Goal: Answer question/provide support: Share knowledge or assist other users

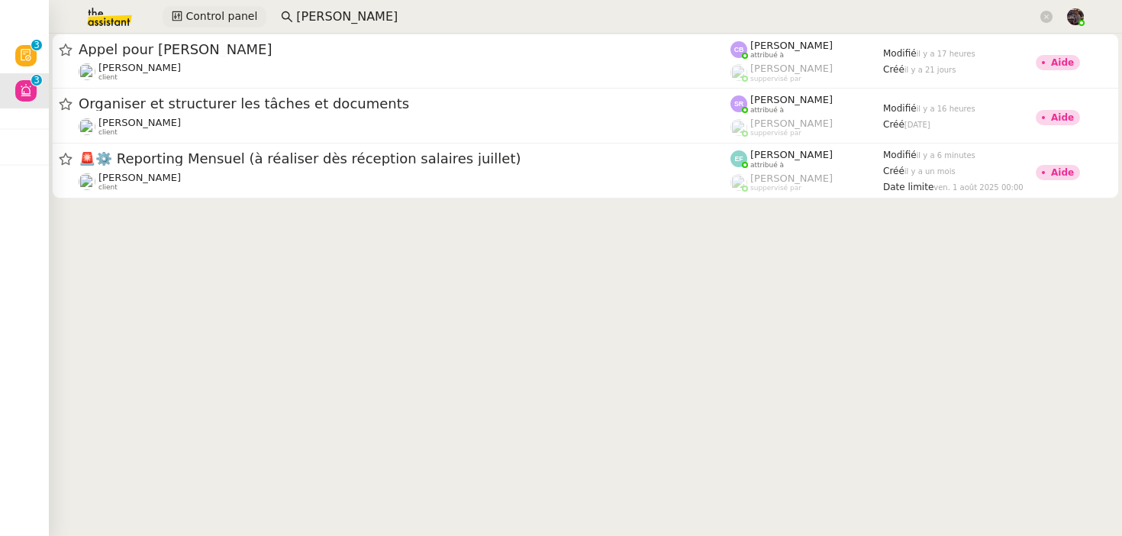
click at [210, 20] on span "Control panel" at bounding box center [221, 17] width 72 height 18
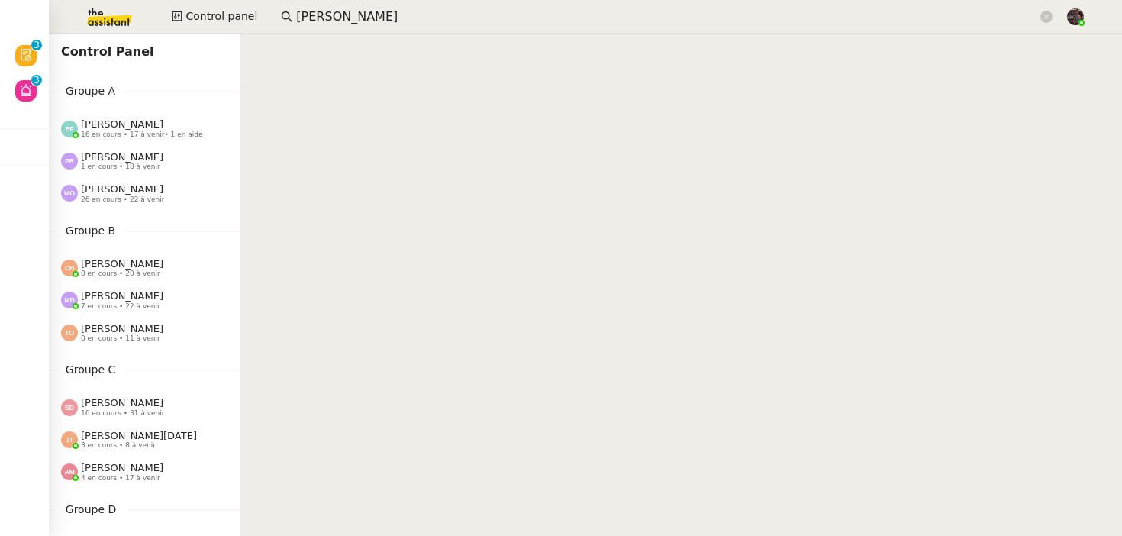
click at [138, 159] on span "[PERSON_NAME]" at bounding box center [122, 156] width 82 height 11
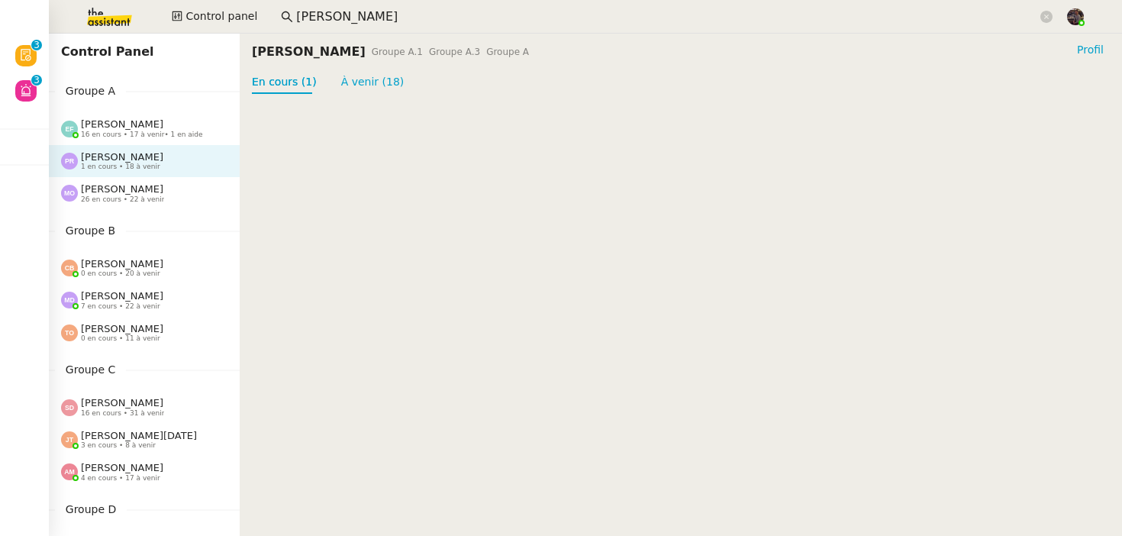
click at [137, 145] on div "[PERSON_NAME] 1 en cours • 18 à venir" at bounding box center [144, 161] width 191 height 32
click at [137, 140] on div "[PERSON_NAME] 16 en cours • 17 à venir • 1 en aide" at bounding box center [144, 128] width 191 height 32
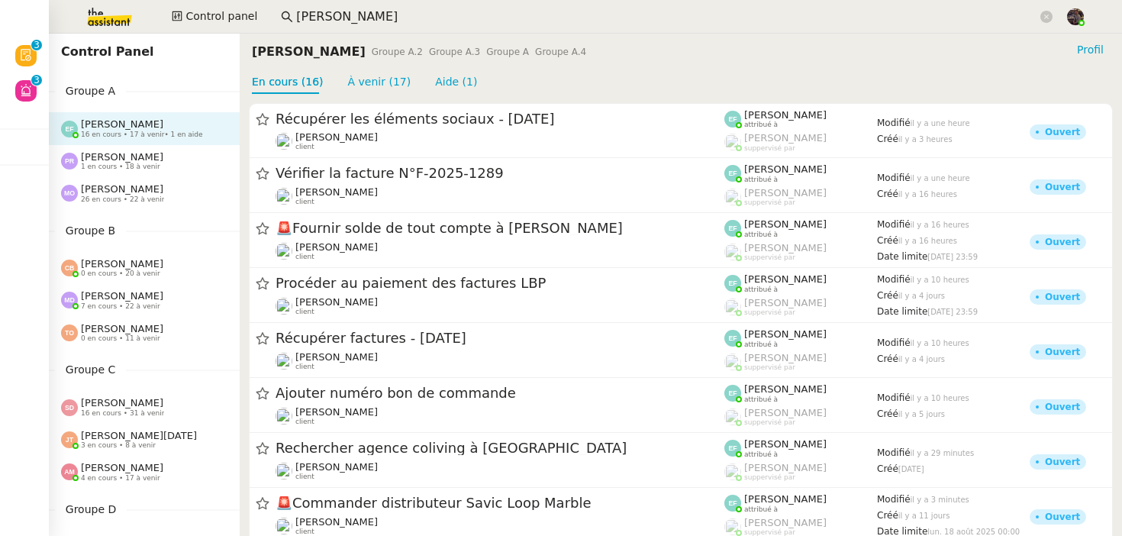
click at [99, 277] on span "0 en cours • 20 à venir" at bounding box center [120, 273] width 79 height 8
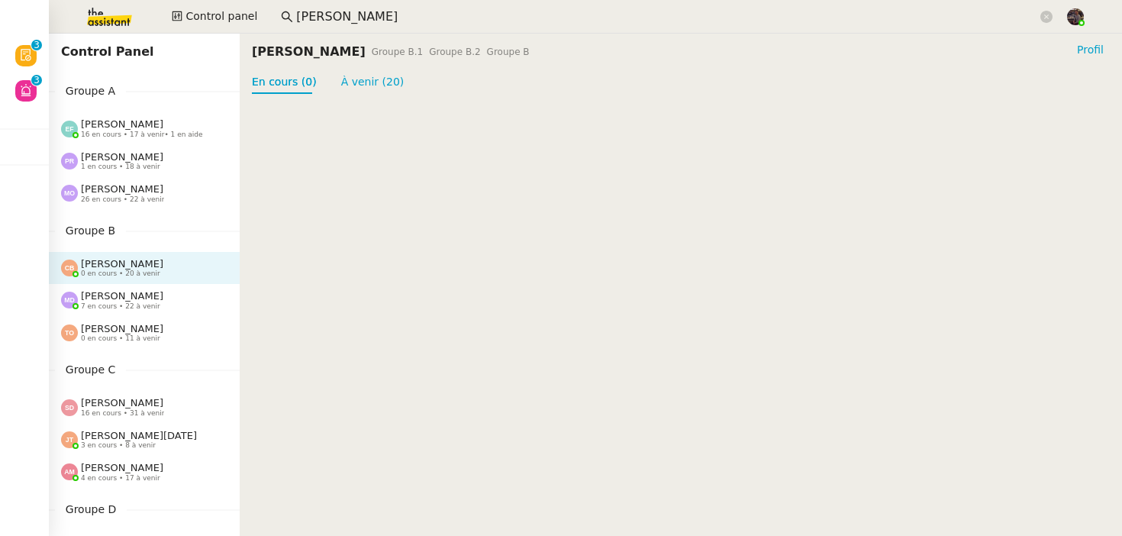
click at [108, 299] on span "[PERSON_NAME]" at bounding box center [122, 295] width 82 height 11
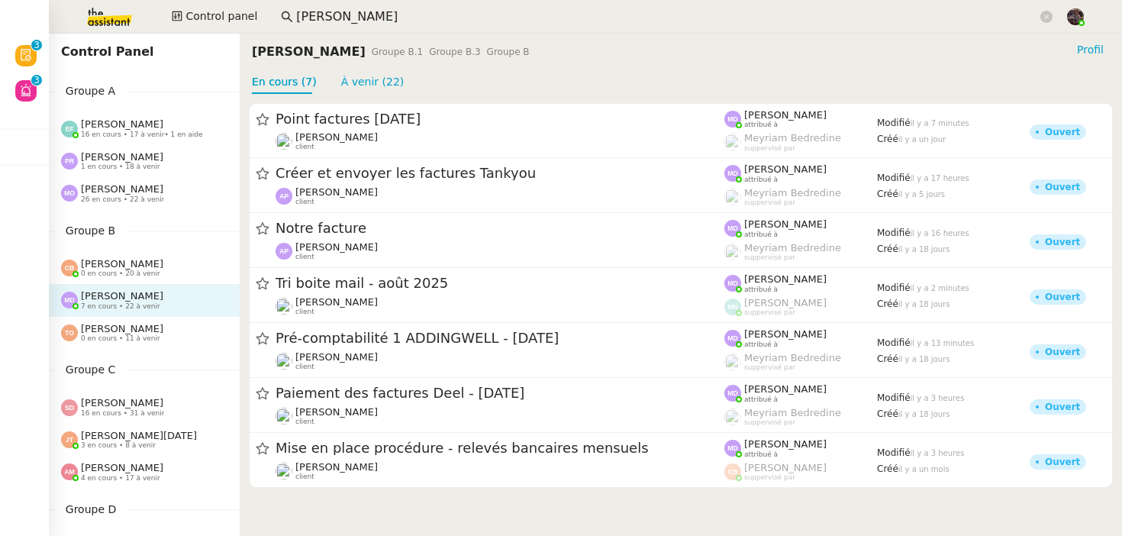
click at [121, 407] on span "[PERSON_NAME]" at bounding box center [122, 402] width 82 height 11
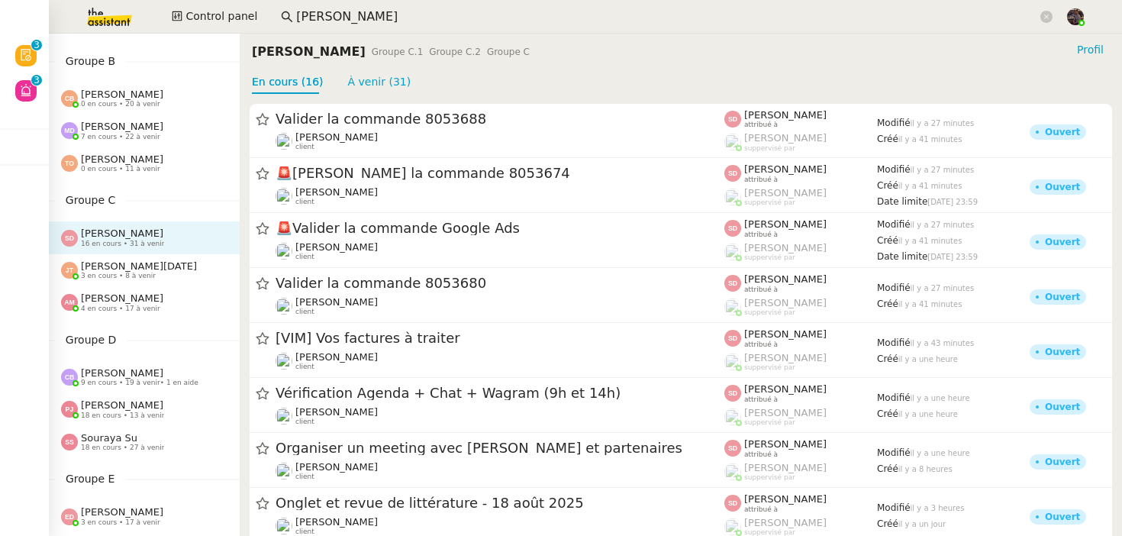
scroll to position [188, 0]
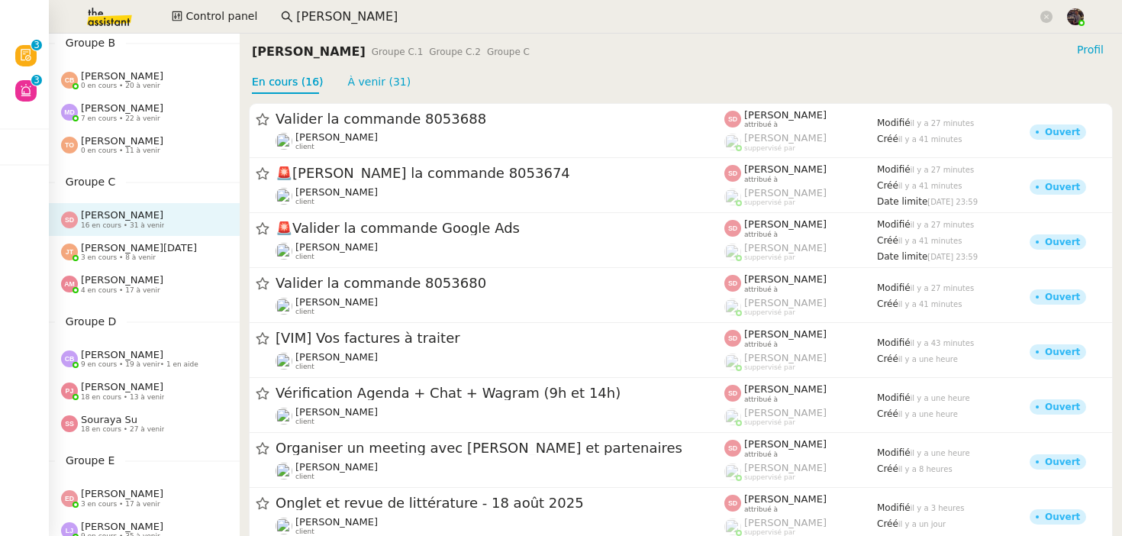
click at [124, 365] on span "9 en cours • 19 à venir • 1 en aide" at bounding box center [140, 364] width 118 height 8
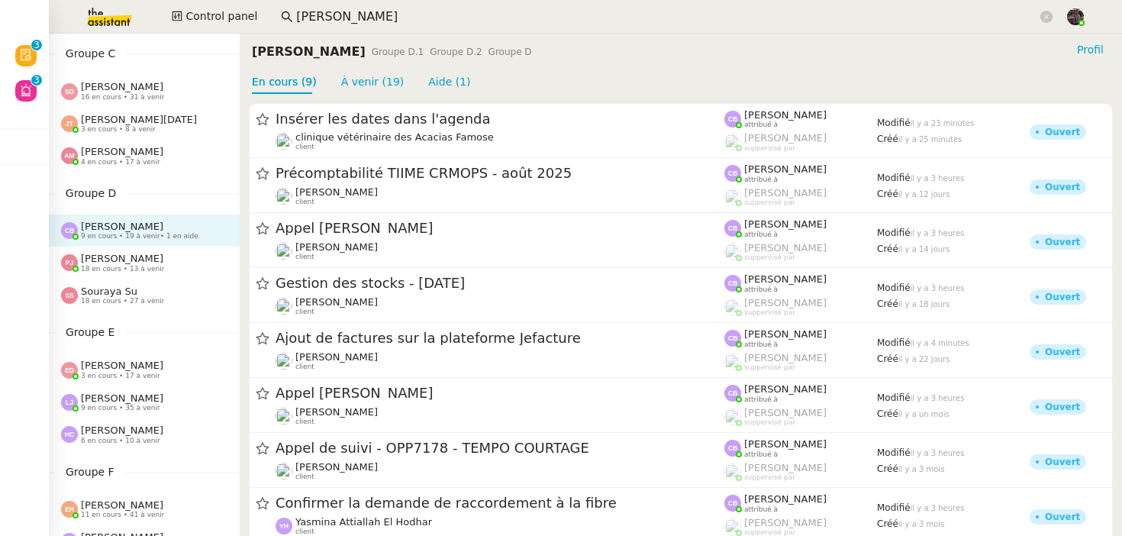
scroll to position [317, 0]
click at [124, 365] on span "[PERSON_NAME]" at bounding box center [122, 363] width 82 height 11
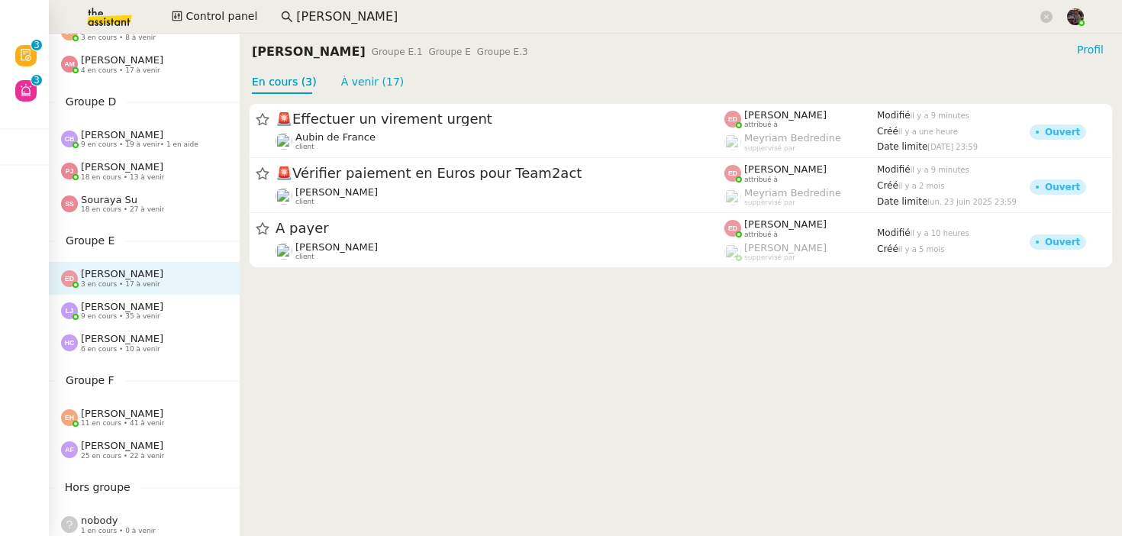
scroll to position [432, 0]
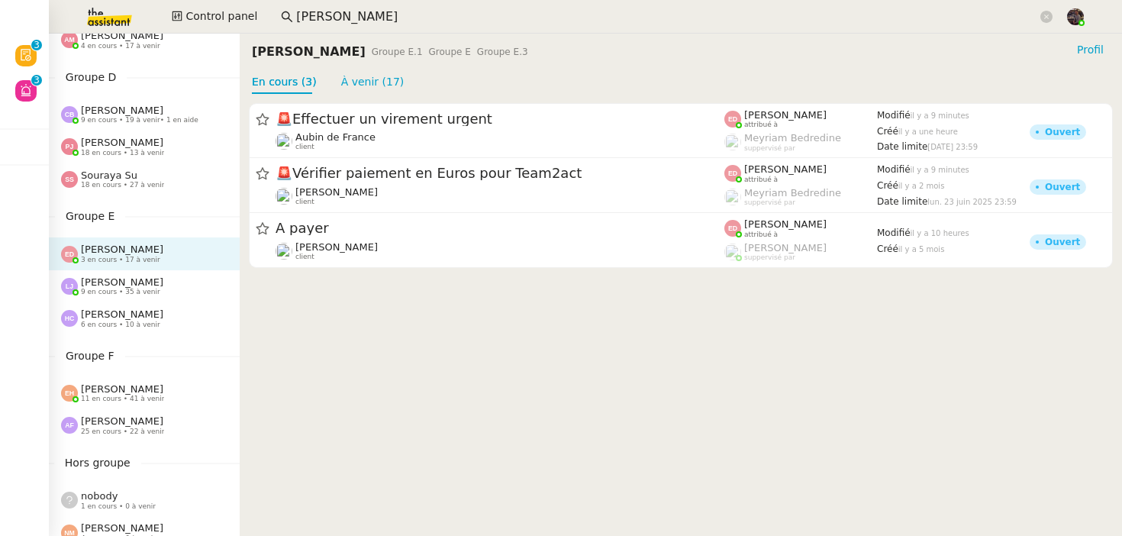
click at [120, 394] on span "[PERSON_NAME]" at bounding box center [122, 388] width 82 height 11
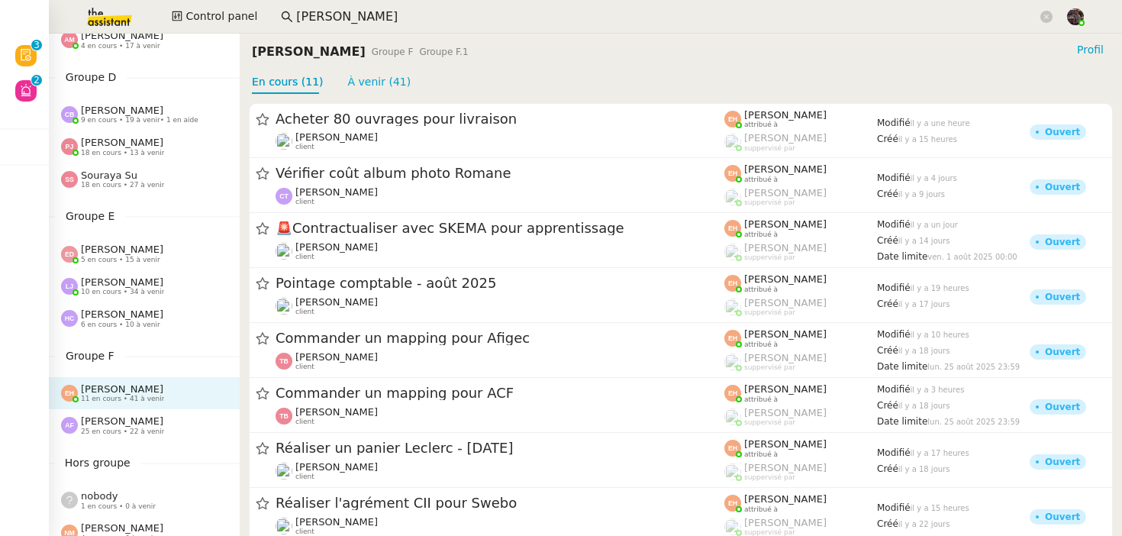
click at [159, 282] on div "[PERSON_NAME] 10 en cours • 34 à venir" at bounding box center [122, 286] width 83 height 20
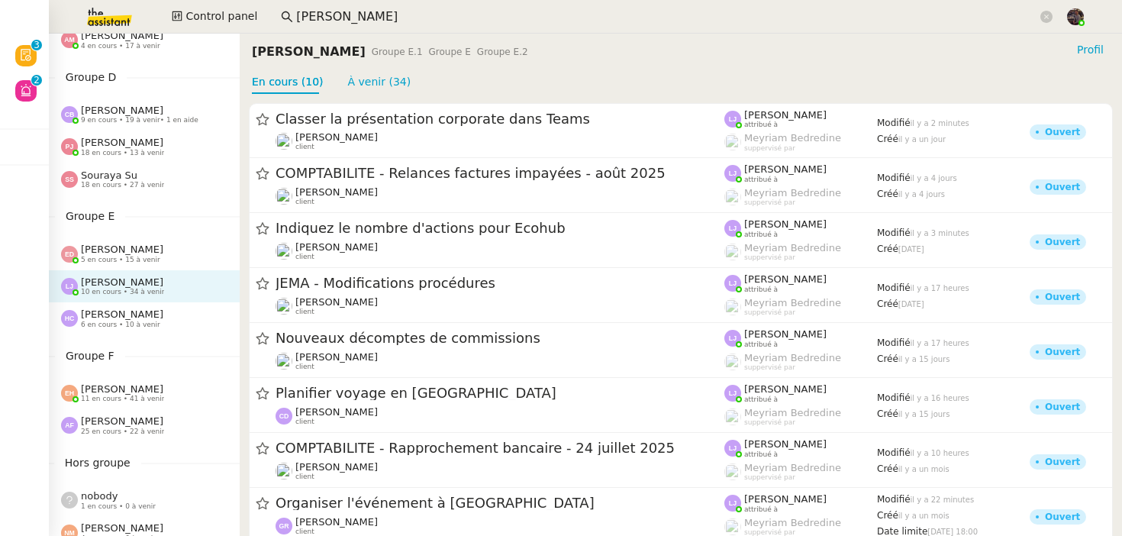
click at [133, 181] on span "18 en cours • 27 à venir" at bounding box center [122, 185] width 83 height 8
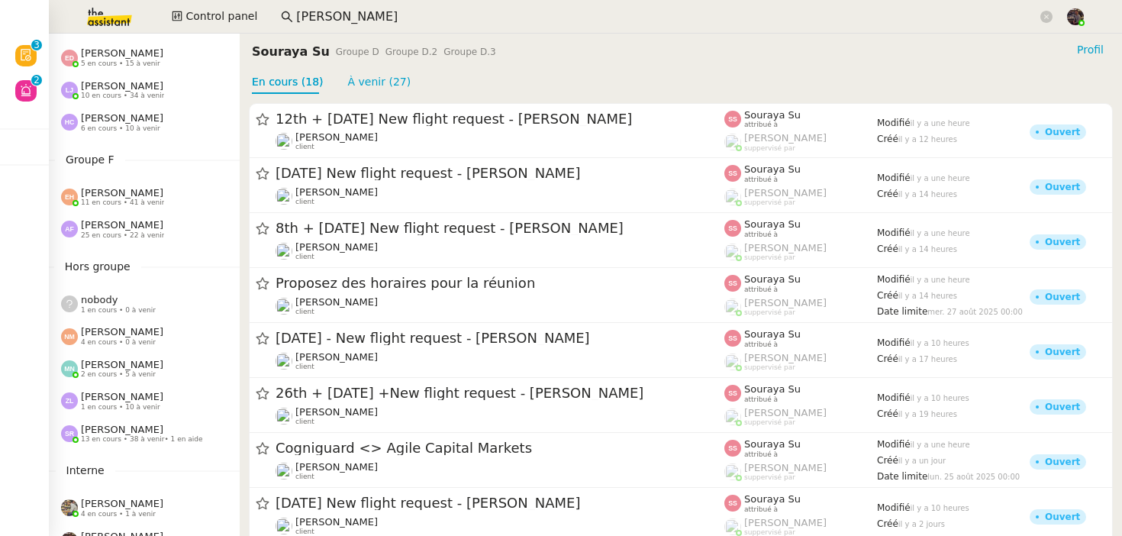
scroll to position [613, 0]
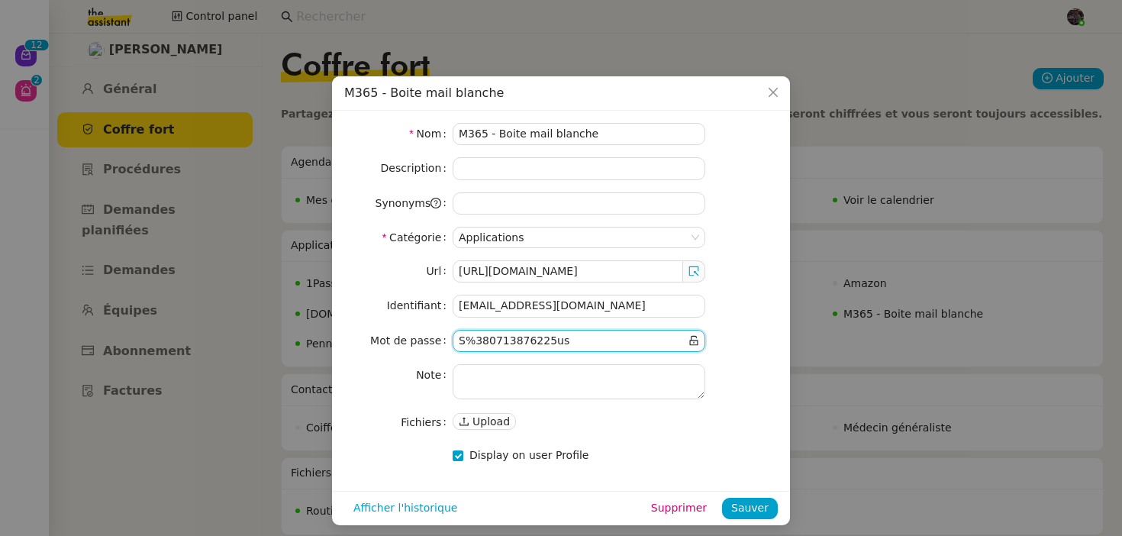
click at [95, 195] on nz-modal-container "M365 - Boite mail blanche Nom M365 - Boite mail blanche Description Synonyms Ca…" at bounding box center [561, 268] width 1122 height 536
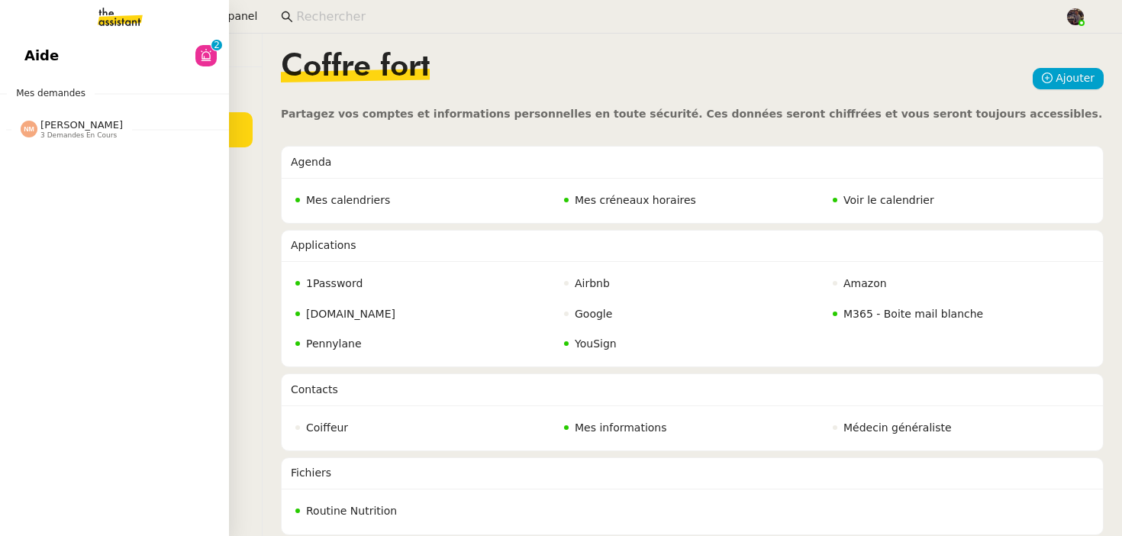
click at [84, 54] on link "Aide 0 1 2 3 4 5 6 7 8 9" at bounding box center [114, 55] width 229 height 35
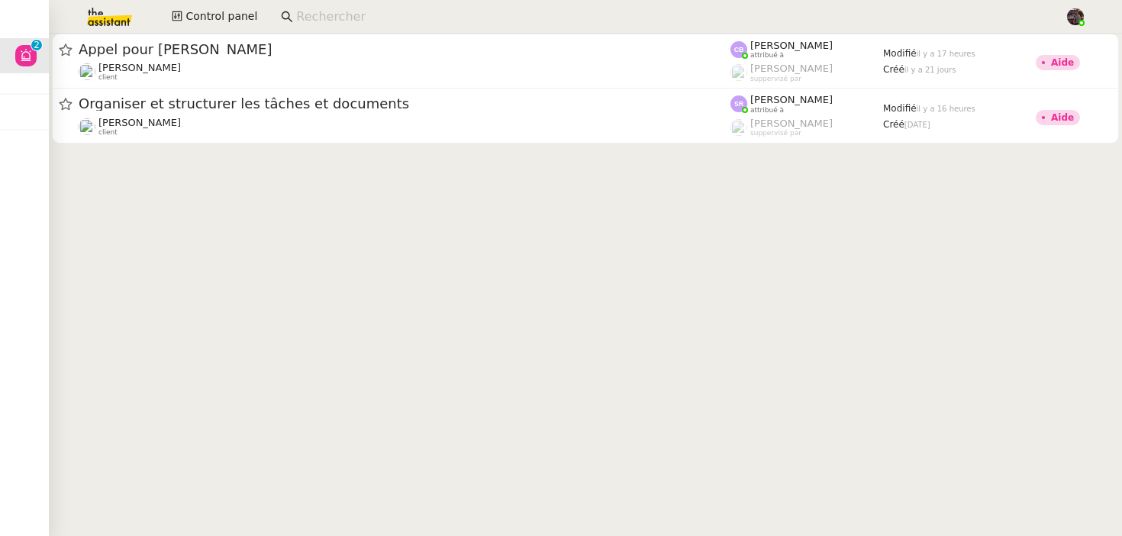
click at [238, 209] on cdk-virtual-scroll-viewport "Appel pour Teresa Colombi Florian Parant client Camille Barthès attribué à Fréd…" at bounding box center [585, 285] width 1073 height 502
